Goal: Task Accomplishment & Management: Use online tool/utility

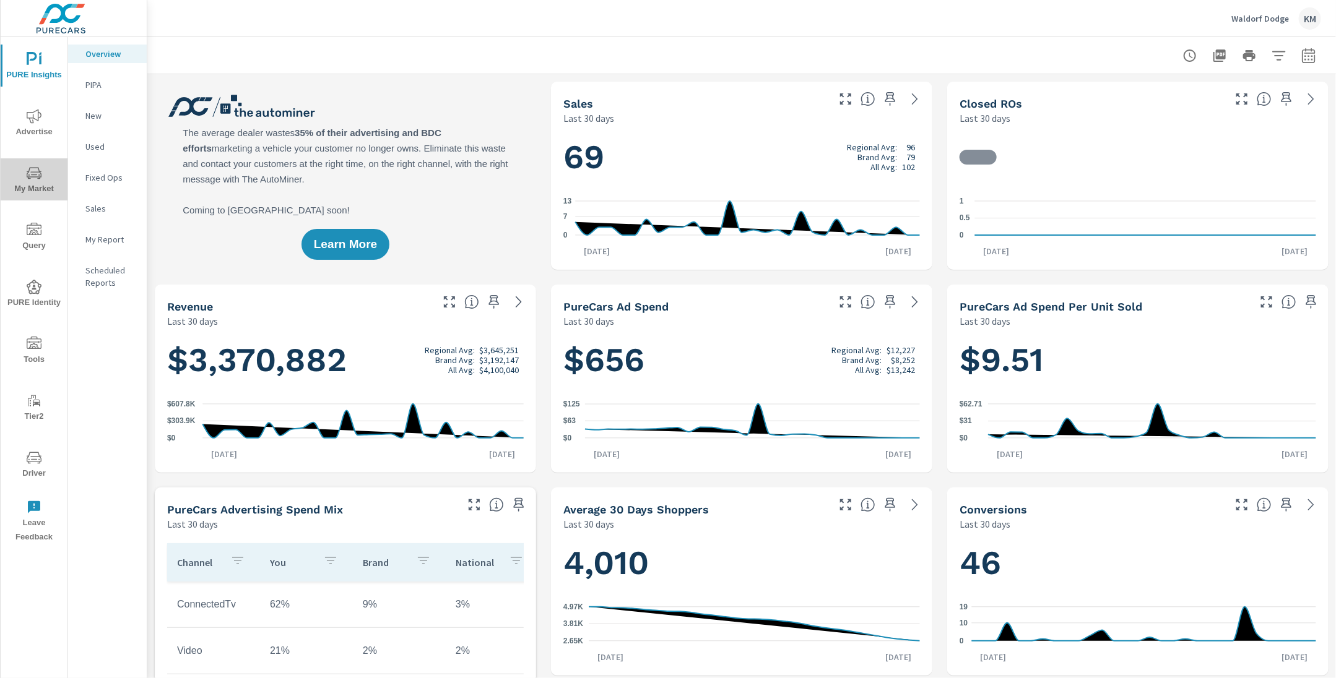
click at [36, 184] on span "My Market" at bounding box center [33, 181] width 59 height 30
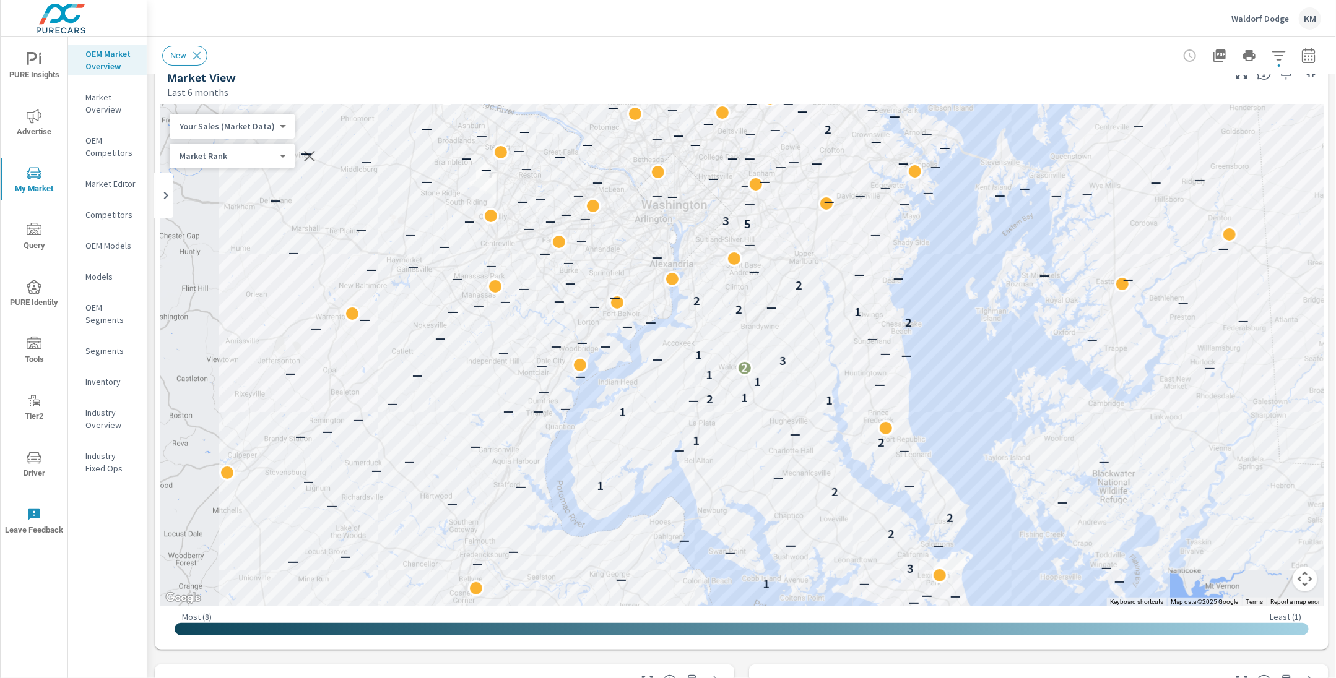
scroll to position [25, 0]
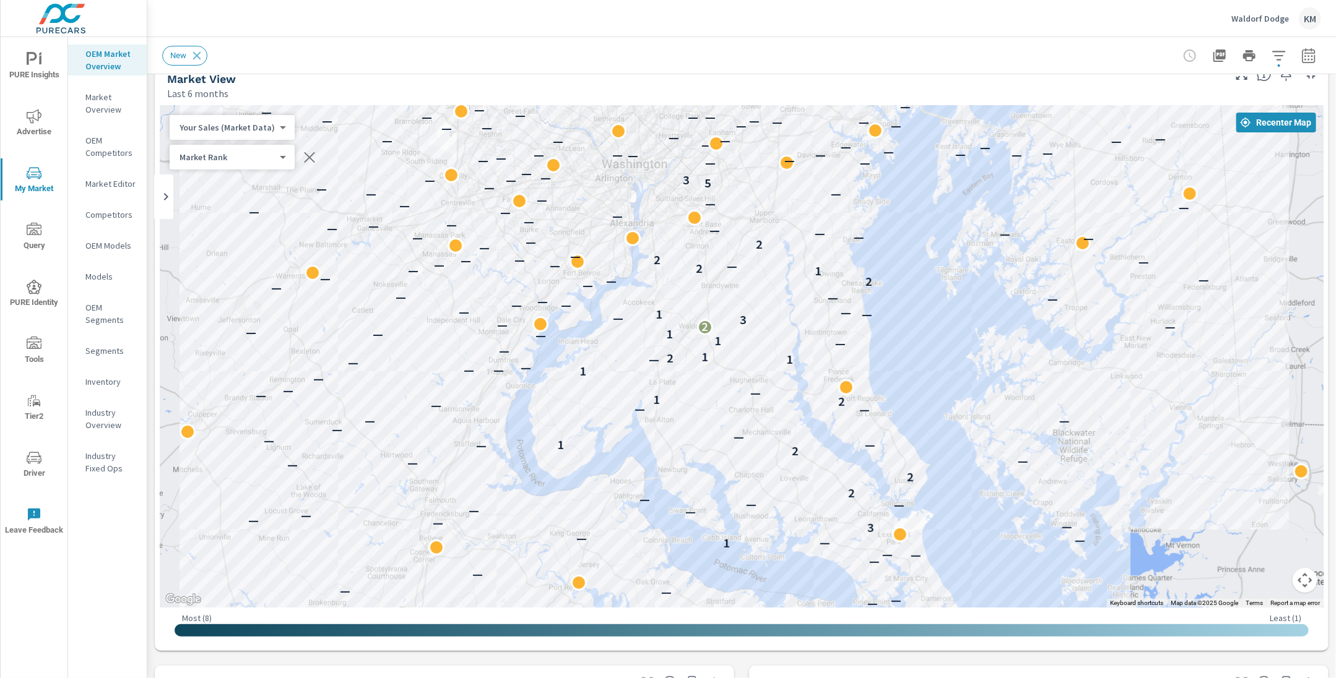
drag, startPoint x: 936, startPoint y: 306, endPoint x: 895, endPoint y: 263, distance: 59.6
click at [895, 263] on div "— — — — — — — — — — — — — — — — — — — — — — 1 — — — 3 — — — — — — — — — 2 2 — —…" at bounding box center [742, 356] width 1164 height 503
click at [1267, 58] on button "button" at bounding box center [1279, 55] width 25 height 25
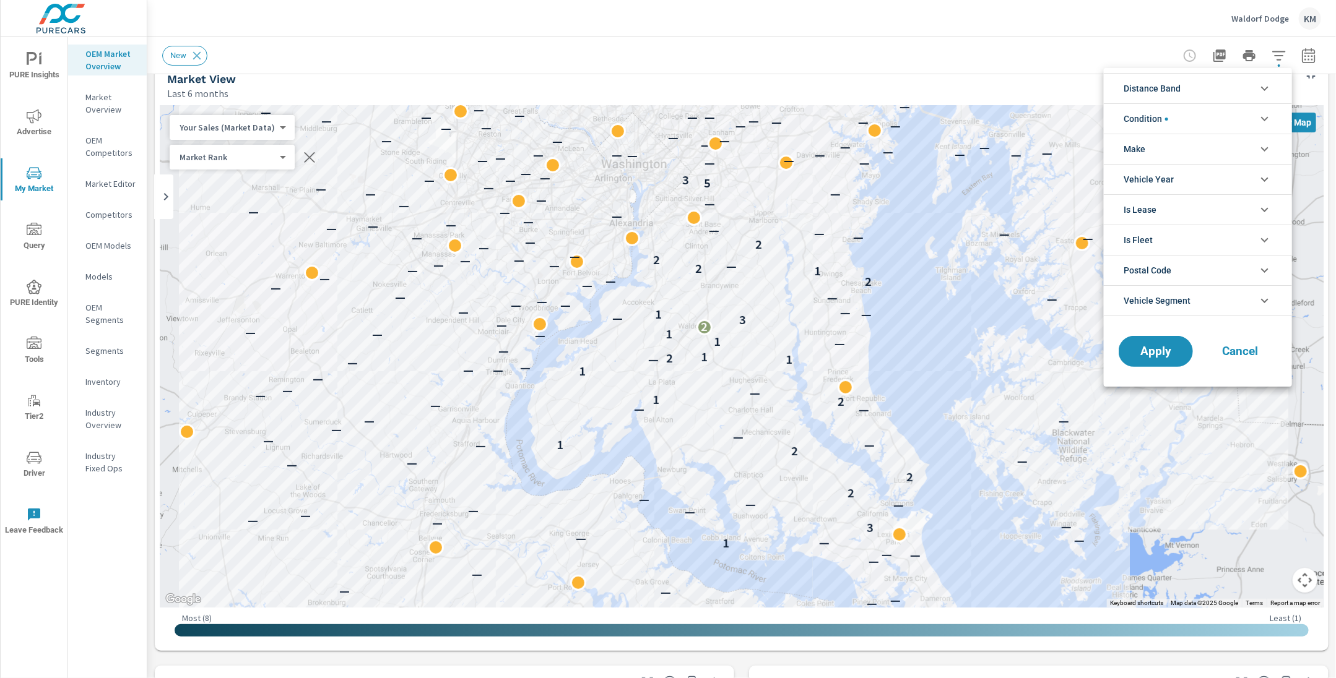
click at [1188, 85] on li "Distance Band" at bounding box center [1198, 88] width 188 height 30
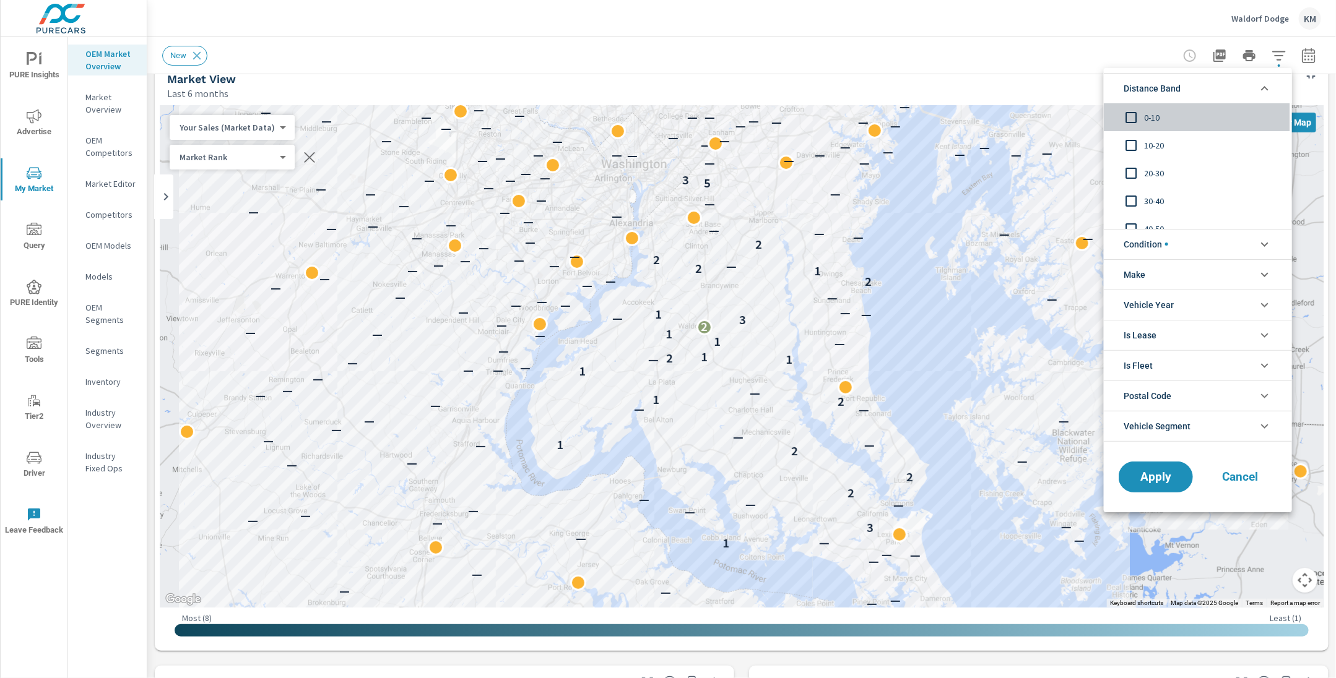
click at [1151, 115] on span "0-10" at bounding box center [1212, 117] width 136 height 15
click at [1147, 487] on button "Apply" at bounding box center [1155, 477] width 77 height 32
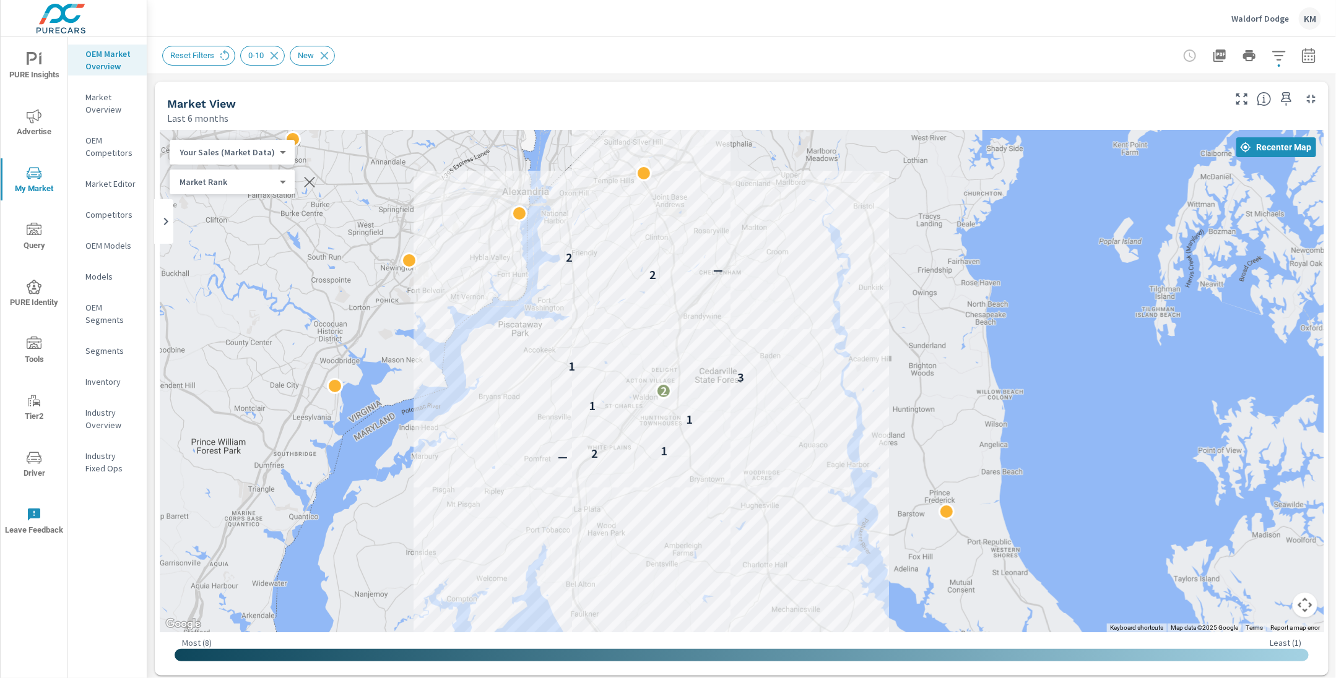
drag, startPoint x: 740, startPoint y: 337, endPoint x: 939, endPoint y: 262, distance: 211.8
click at [939, 262] on div "— 2 1 1 1 2 3 1 2 — 2" at bounding box center [742, 381] width 1164 height 503
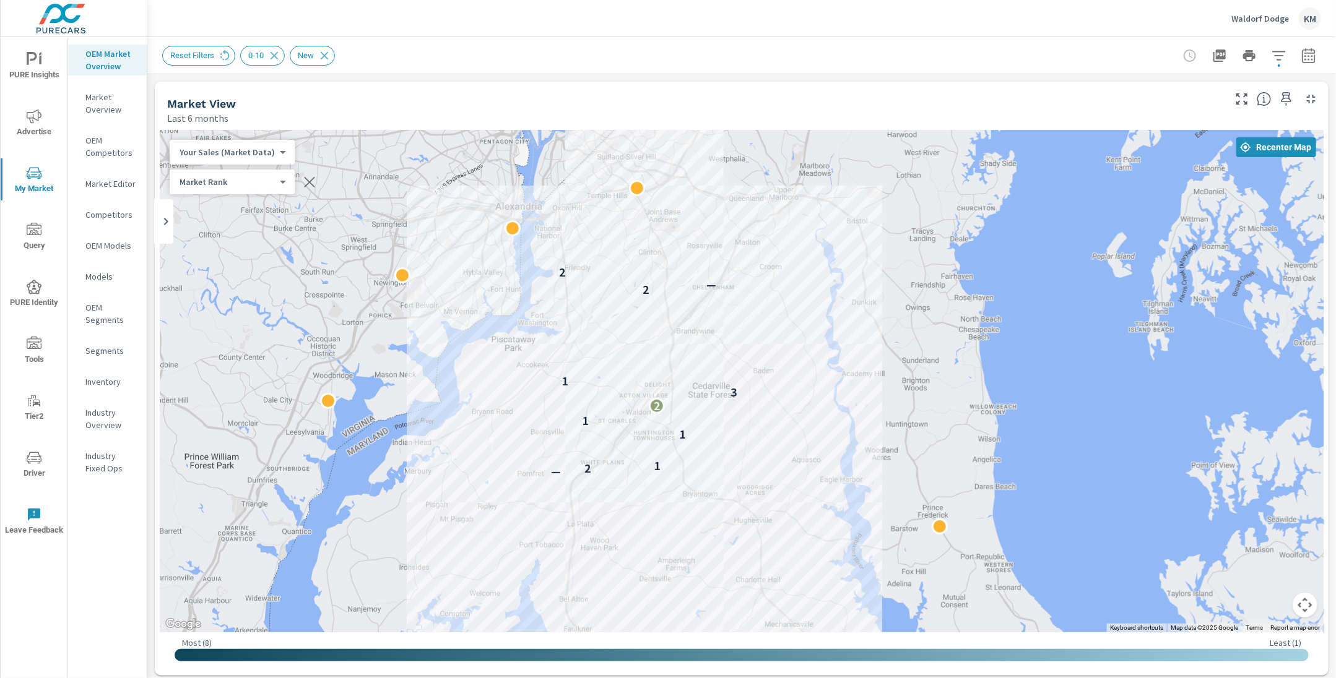
drag, startPoint x: 818, startPoint y: 236, endPoint x: 810, endPoint y: 253, distance: 18.3
click at [810, 253] on div "— 2 1 1 1 2 3 1 2 — 2" at bounding box center [742, 381] width 1164 height 503
click at [1284, 58] on icon "button" at bounding box center [1279, 55] width 15 height 15
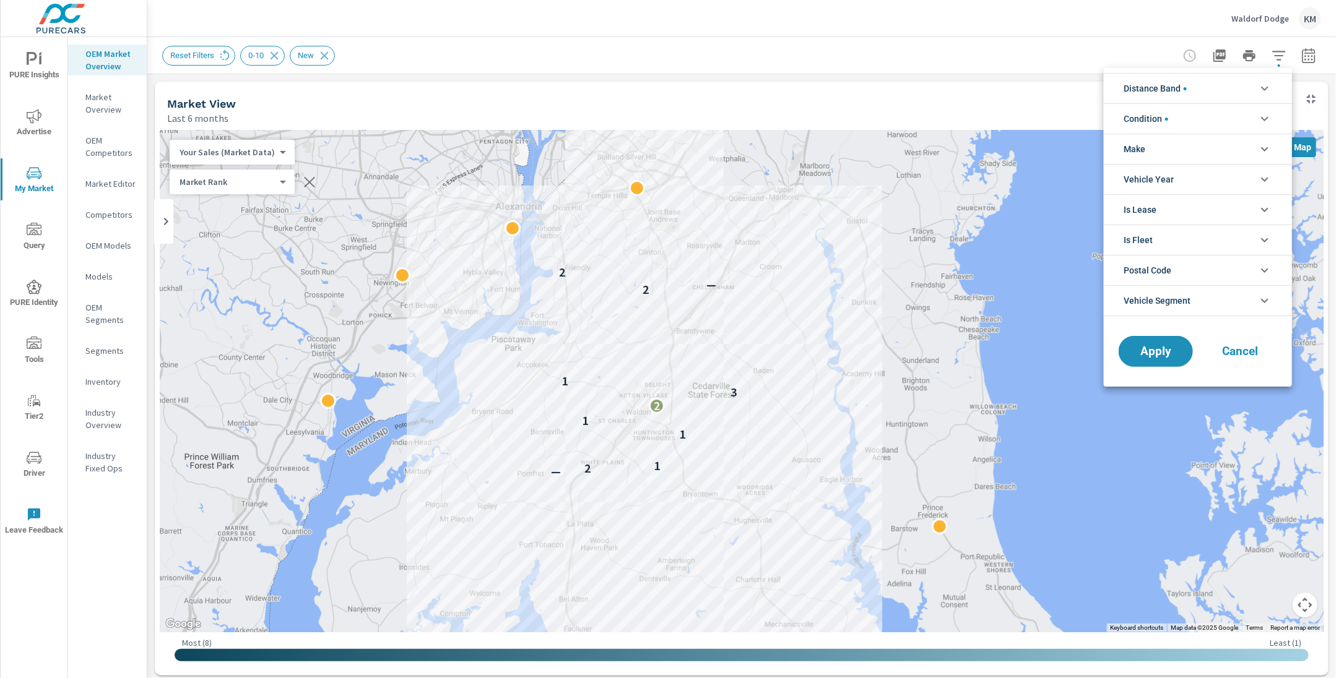
click at [1184, 116] on li "Condition" at bounding box center [1198, 118] width 188 height 30
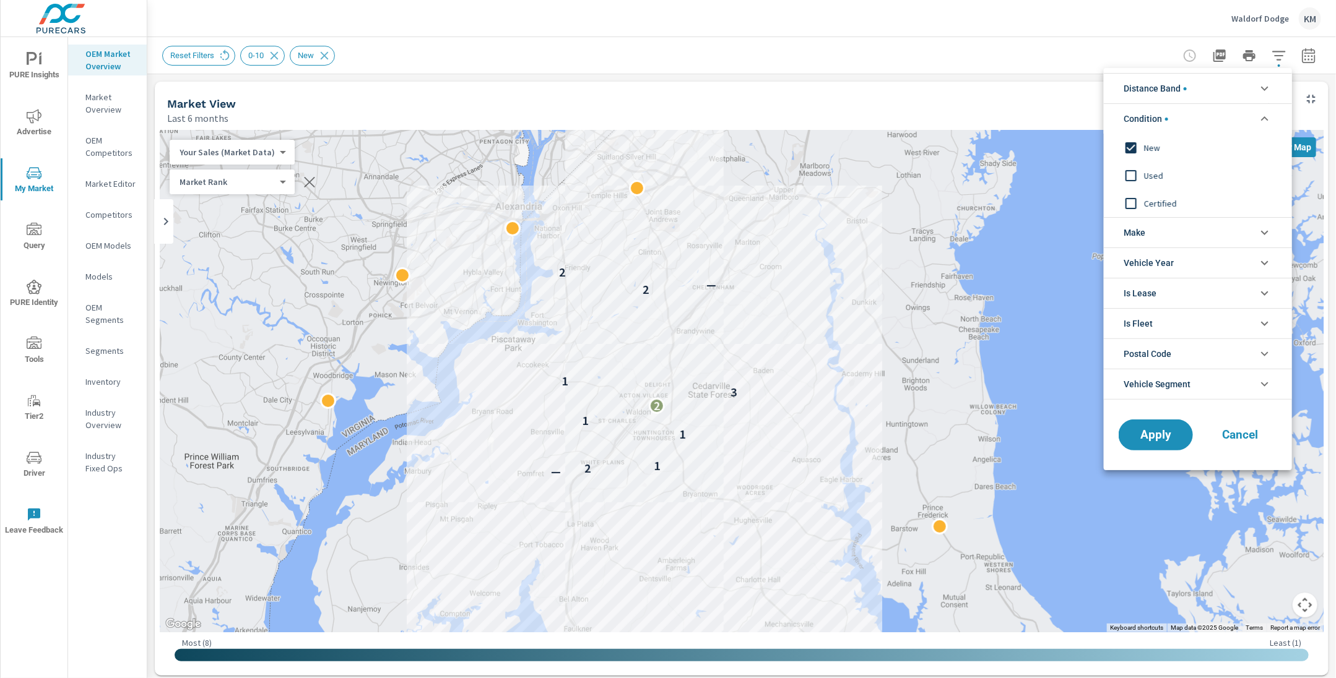
click at [1184, 116] on li "Condition" at bounding box center [1198, 118] width 188 height 30
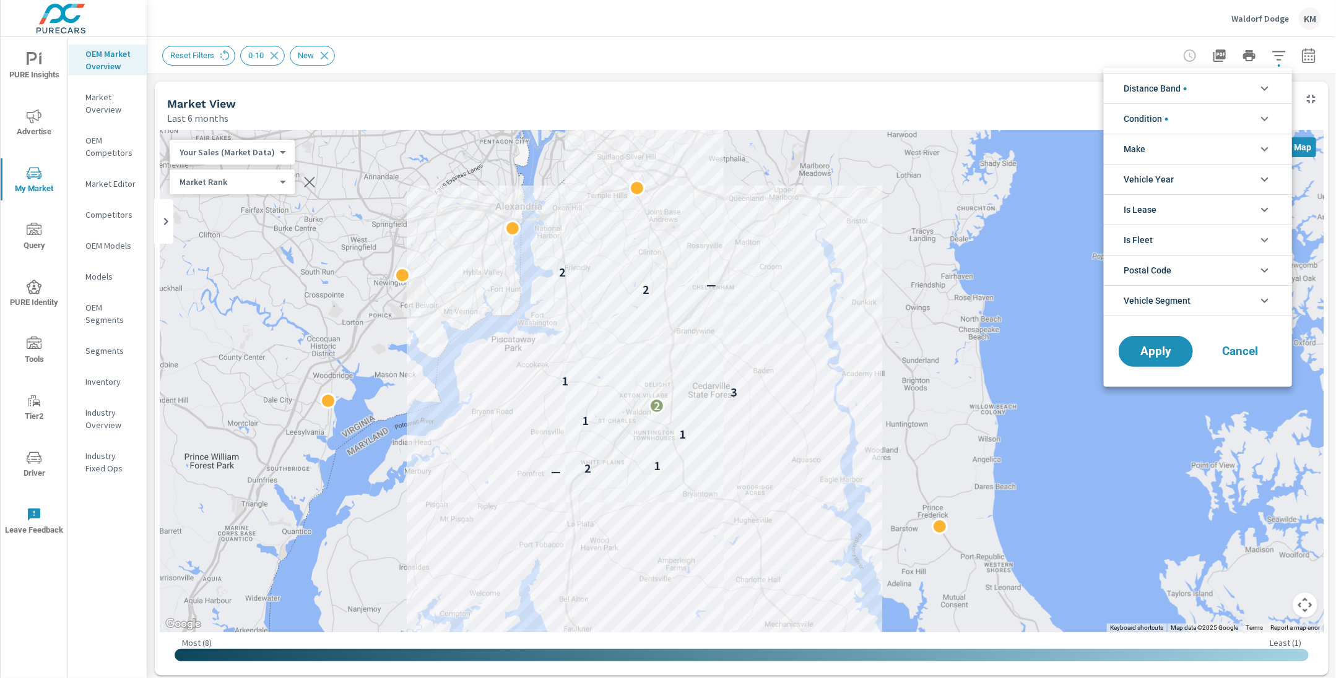
click at [1181, 144] on li "Make" at bounding box center [1198, 149] width 188 height 30
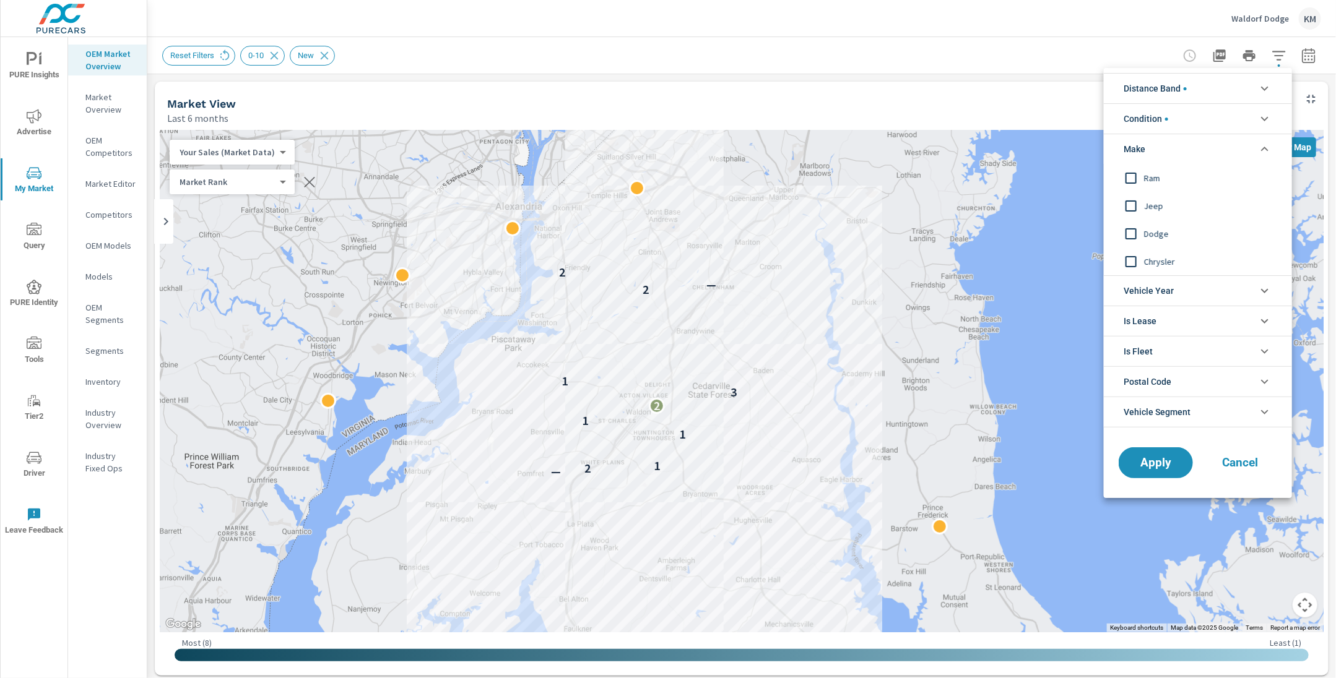
click at [1155, 202] on span "Jeep" at bounding box center [1212, 206] width 136 height 15
click at [1154, 470] on button "Apply" at bounding box center [1155, 463] width 77 height 32
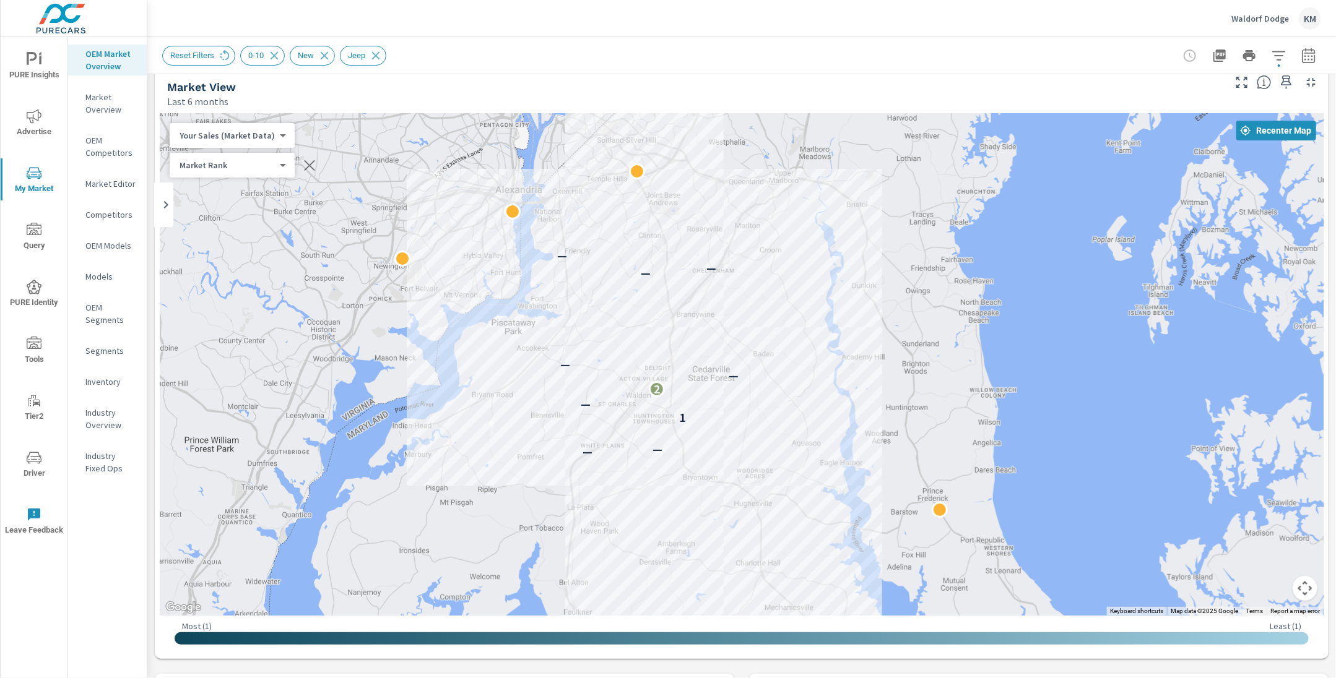
scroll to position [8, 0]
